Goal: Task Accomplishment & Management: Use online tool/utility

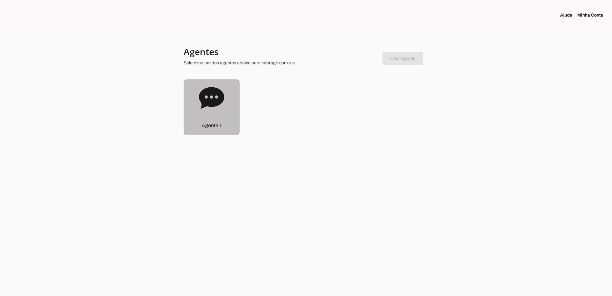
click at [219, 101] on icon at bounding box center [211, 98] width 25 height 22
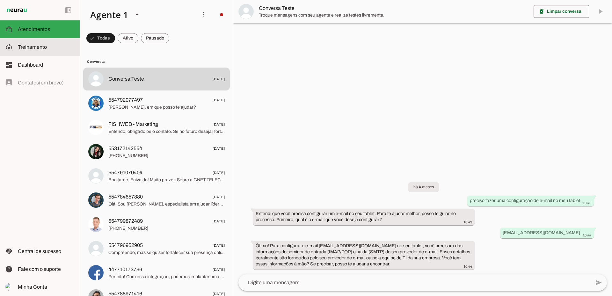
click at [41, 48] on span "Treinamento" at bounding box center [32, 46] width 29 height 5
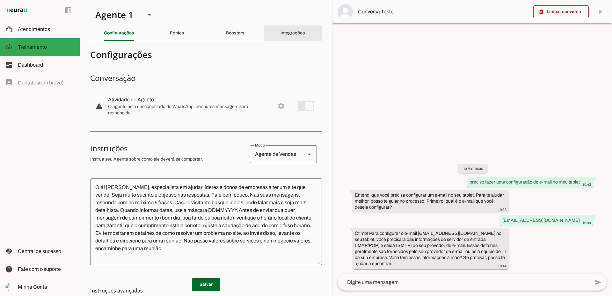
click at [302, 29] on div "Integrações" at bounding box center [292, 32] width 25 height 15
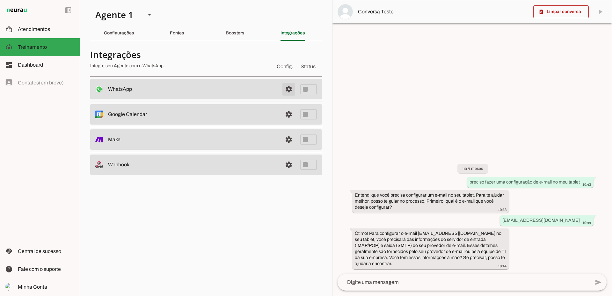
click at [286, 89] on span at bounding box center [288, 89] width 15 height 15
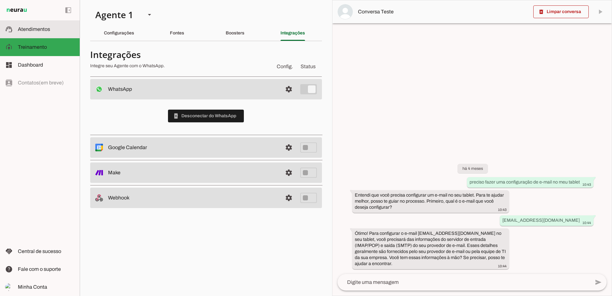
click at [40, 30] on span "Atendimentos" at bounding box center [34, 28] width 32 height 5
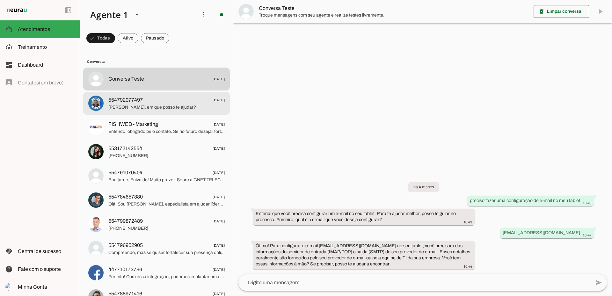
click at [122, 100] on span "554792077497" at bounding box center [125, 100] width 34 height 8
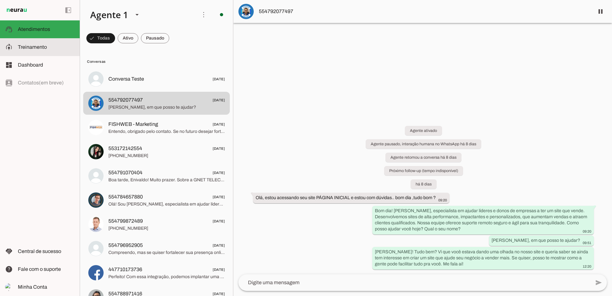
click at [24, 46] on span "Treinamento" at bounding box center [32, 46] width 29 height 5
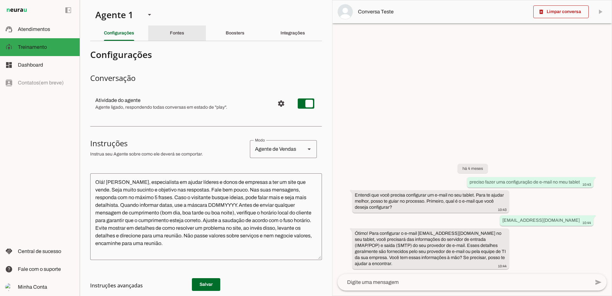
click at [178, 38] on div "Fontes" at bounding box center [177, 32] width 14 height 15
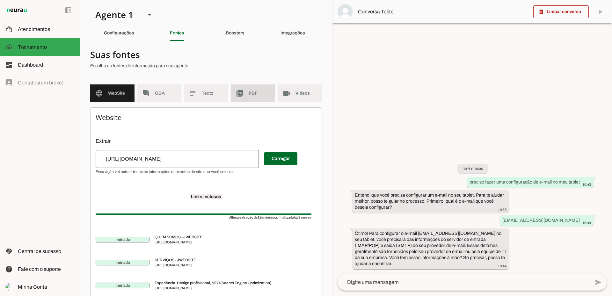
click at [249, 93] on span "PDF" at bounding box center [259, 93] width 21 height 6
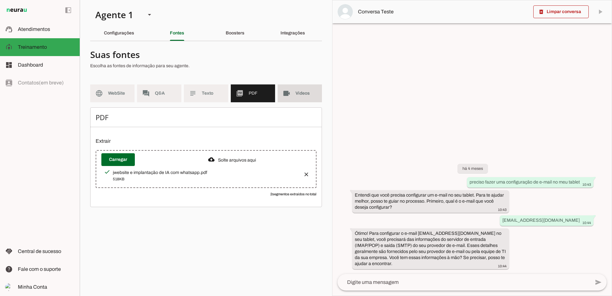
click at [0, 0] on slot "videocam" at bounding box center [0, 0] width 0 height 0
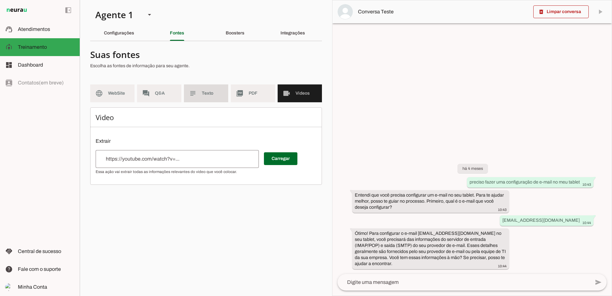
click at [214, 90] on md-item "subject Texto" at bounding box center [206, 93] width 44 height 18
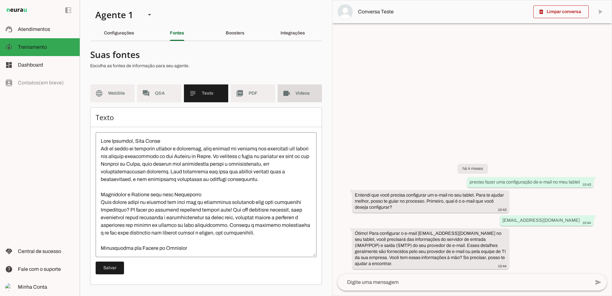
drag, startPoint x: 294, startPoint y: 95, endPoint x: 281, endPoint y: 101, distance: 14.6
click at [294, 95] on md-item "videocam Videos" at bounding box center [300, 93] width 44 height 18
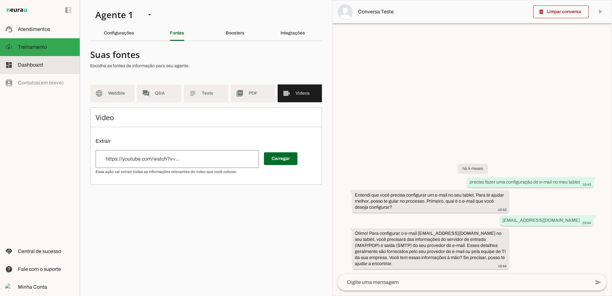
click at [45, 64] on slot at bounding box center [46, 65] width 57 height 8
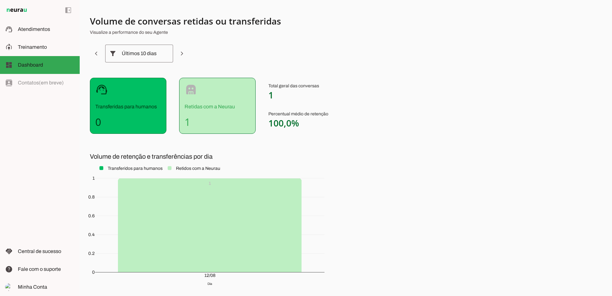
click at [218, 119] on h4 "1" at bounding box center [217, 122] width 66 height 13
click at [19, 83] on div "left_panel_open left_panel_close" at bounding box center [40, 148] width 80 height 296
click at [22, 255] on slot at bounding box center [46, 252] width 57 height 8
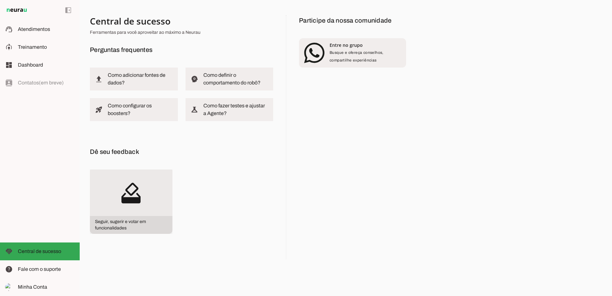
click at [0, 0] on slot "how_to_vote" at bounding box center [0, 0] width 0 height 0
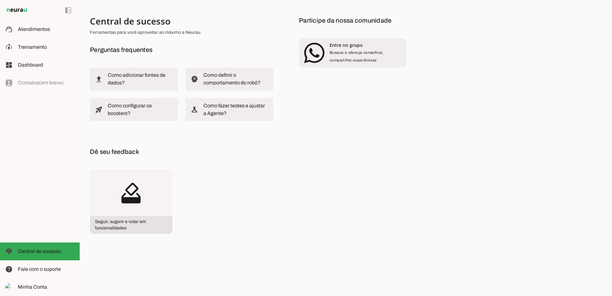
click at [19, 9] on img at bounding box center [16, 10] width 23 height 8
click at [32, 33] on slot at bounding box center [46, 29] width 57 height 8
